Goal: Information Seeking & Learning: Check status

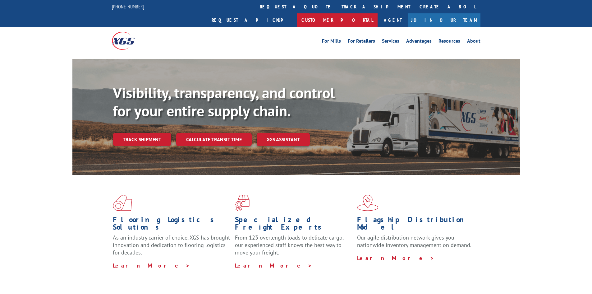
click at [378, 13] on link "Customer Portal" at bounding box center [337, 19] width 81 height 13
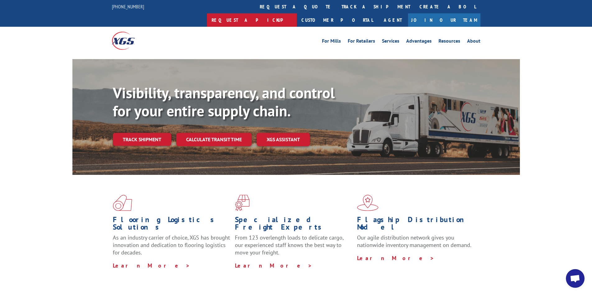
scroll to position [2295, 0]
click at [337, 10] on link "track a shipment" at bounding box center [376, 6] width 78 height 13
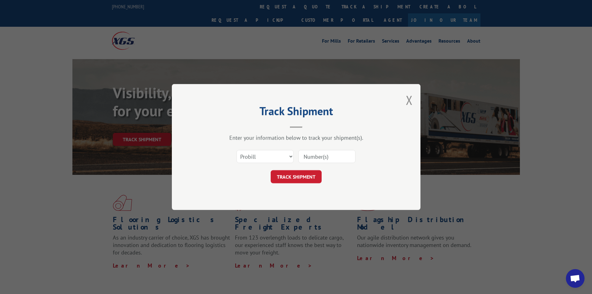
click at [329, 154] on input at bounding box center [326, 156] width 57 height 13
paste input "17501625"
type input "17501625"
click at [295, 176] on button "TRACK SHIPMENT" at bounding box center [296, 176] width 51 height 13
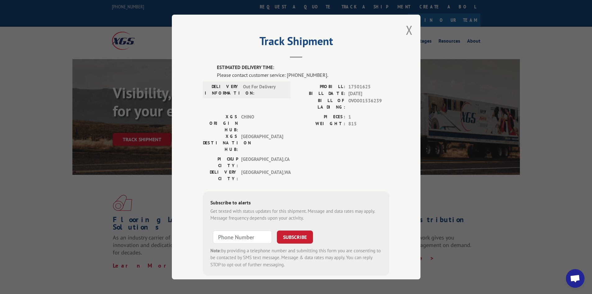
scroll to position [0, 0]
click at [476, 203] on div "Track Shipment ESTIMATED DELIVERY TIME: Please contact customer service: [PHONE…" at bounding box center [296, 147] width 592 height 294
